Goal: Book appointment/travel/reservation

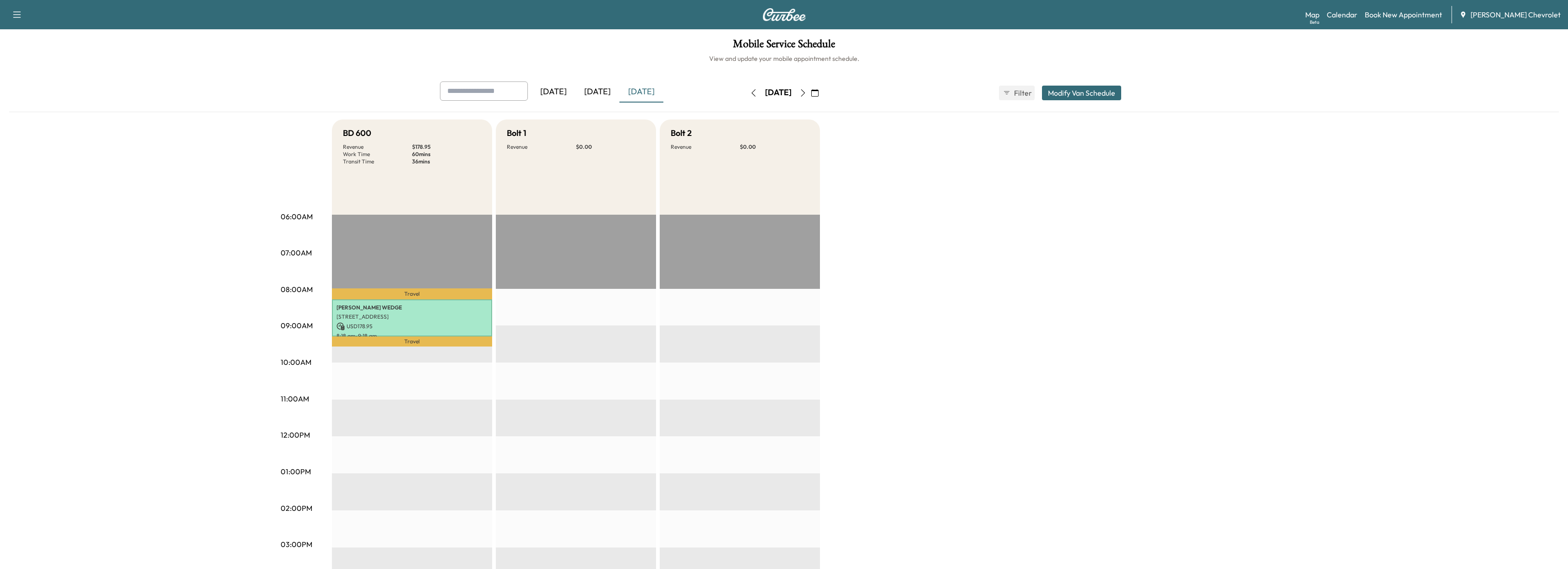
click at [804, 95] on icon "button" at bounding box center [803, 93] width 4 height 7
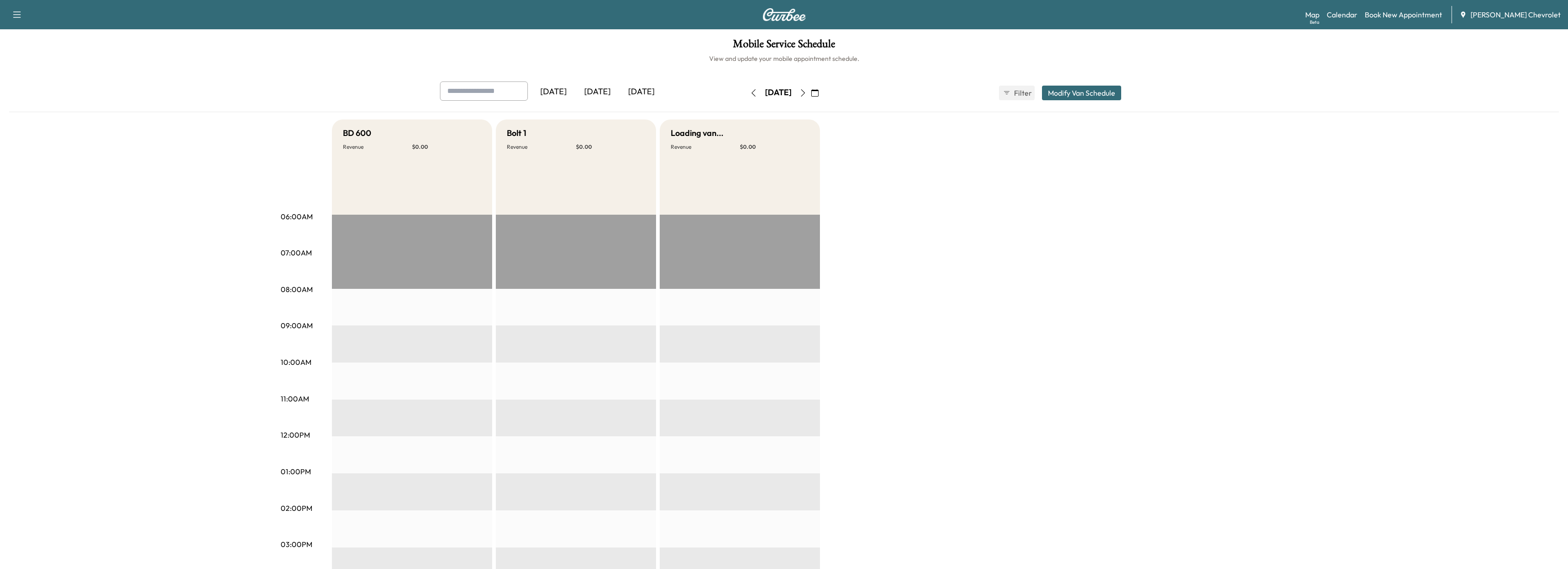
click at [806, 94] on icon "button" at bounding box center [803, 93] width 7 height 7
click at [765, 94] on div "[DATE]" at bounding box center [778, 92] width 26 height 12
click at [750, 94] on icon "button" at bounding box center [754, 93] width 7 height 7
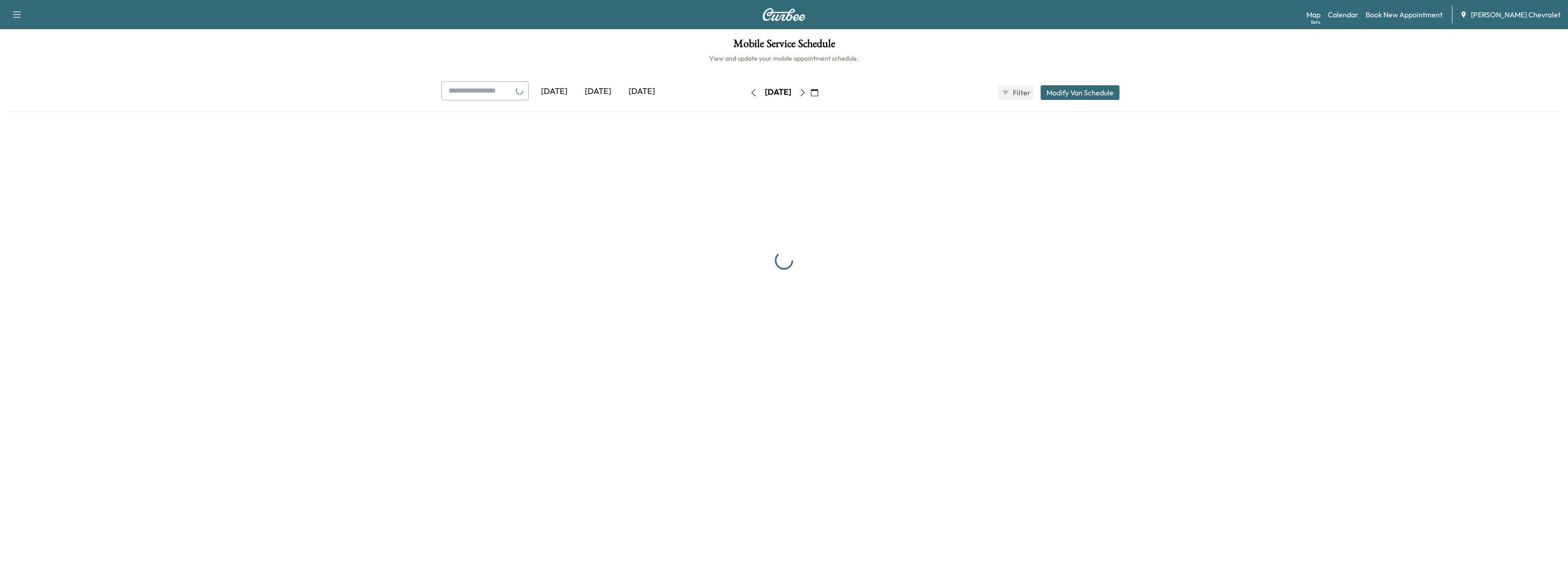
click at [746, 94] on button "button" at bounding box center [753, 93] width 15 height 15
click at [746, 94] on div "[DATE]" at bounding box center [778, 93] width 65 height 15
click at [750, 94] on icon "button" at bounding box center [754, 93] width 7 height 7
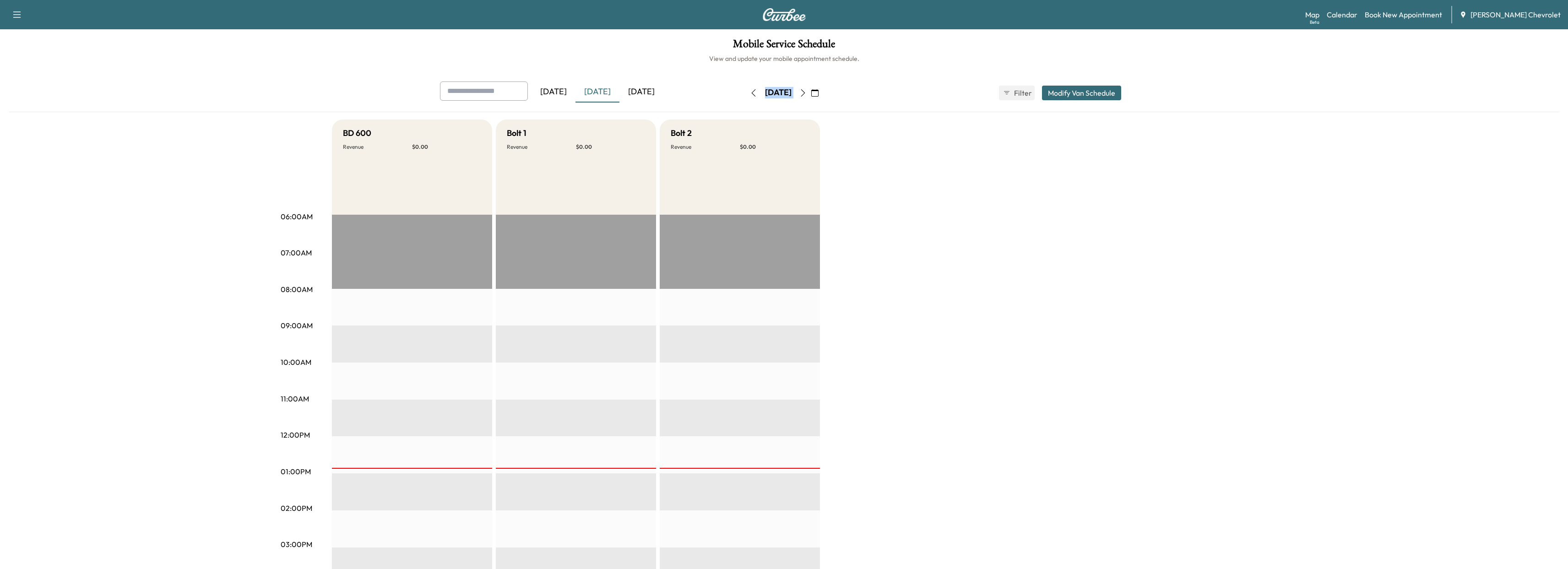
click at [750, 94] on icon "button" at bounding box center [754, 93] width 7 height 7
